Goal: Book appointment/travel/reservation

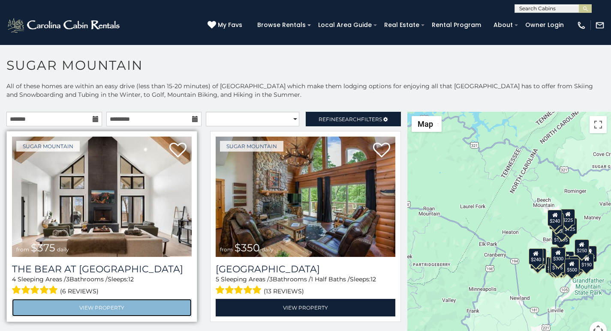
click at [47, 299] on link "View Property" at bounding box center [102, 308] width 180 height 18
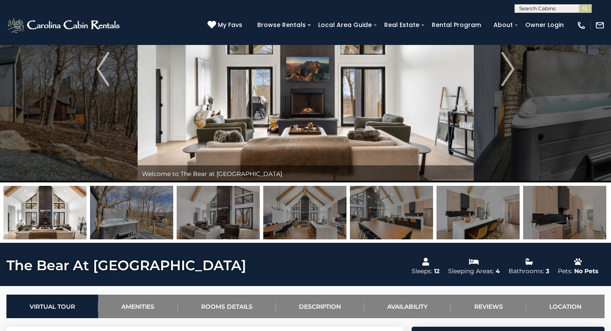
scroll to position [143, 0]
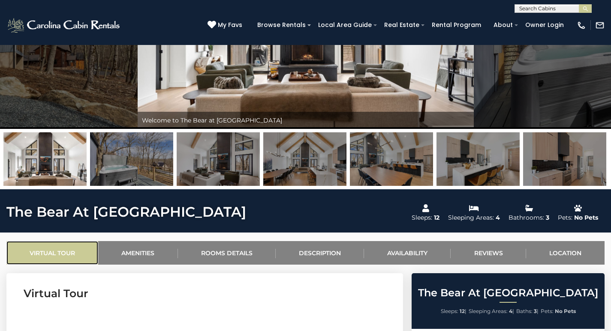
click at [15, 252] on link "Virtual Tour" at bounding box center [52, 253] width 92 height 24
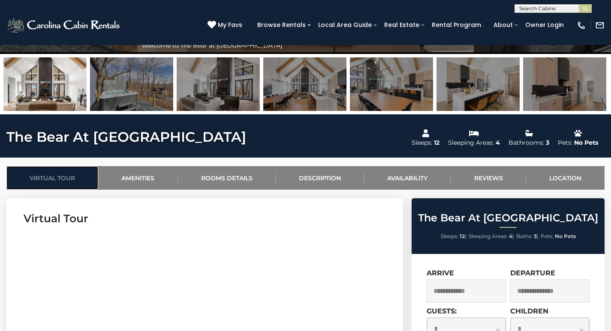
scroll to position [232, 0]
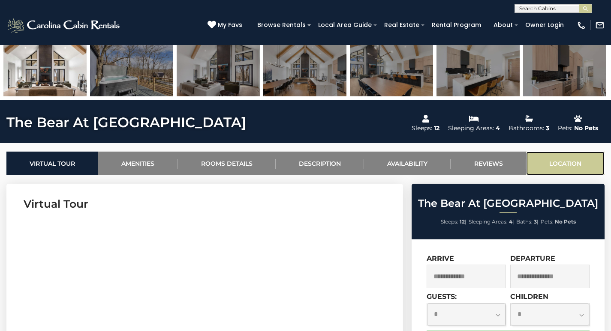
click at [542, 154] on link "Location" at bounding box center [565, 164] width 78 height 24
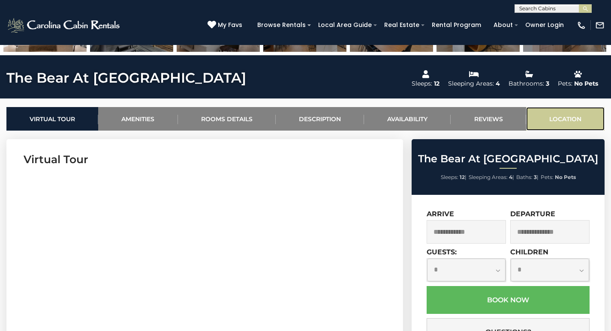
scroll to position [2323, 0]
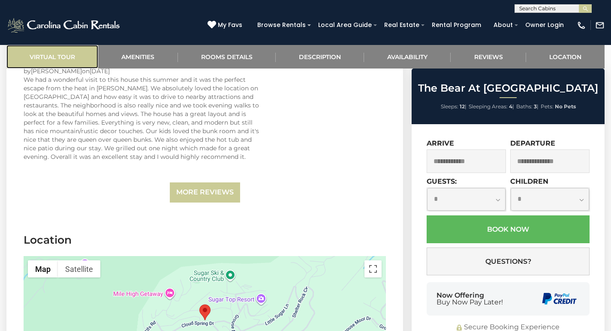
click at [25, 54] on link "Virtual Tour" at bounding box center [52, 57] width 92 height 24
